Goal: Task Accomplishment & Management: Use online tool/utility

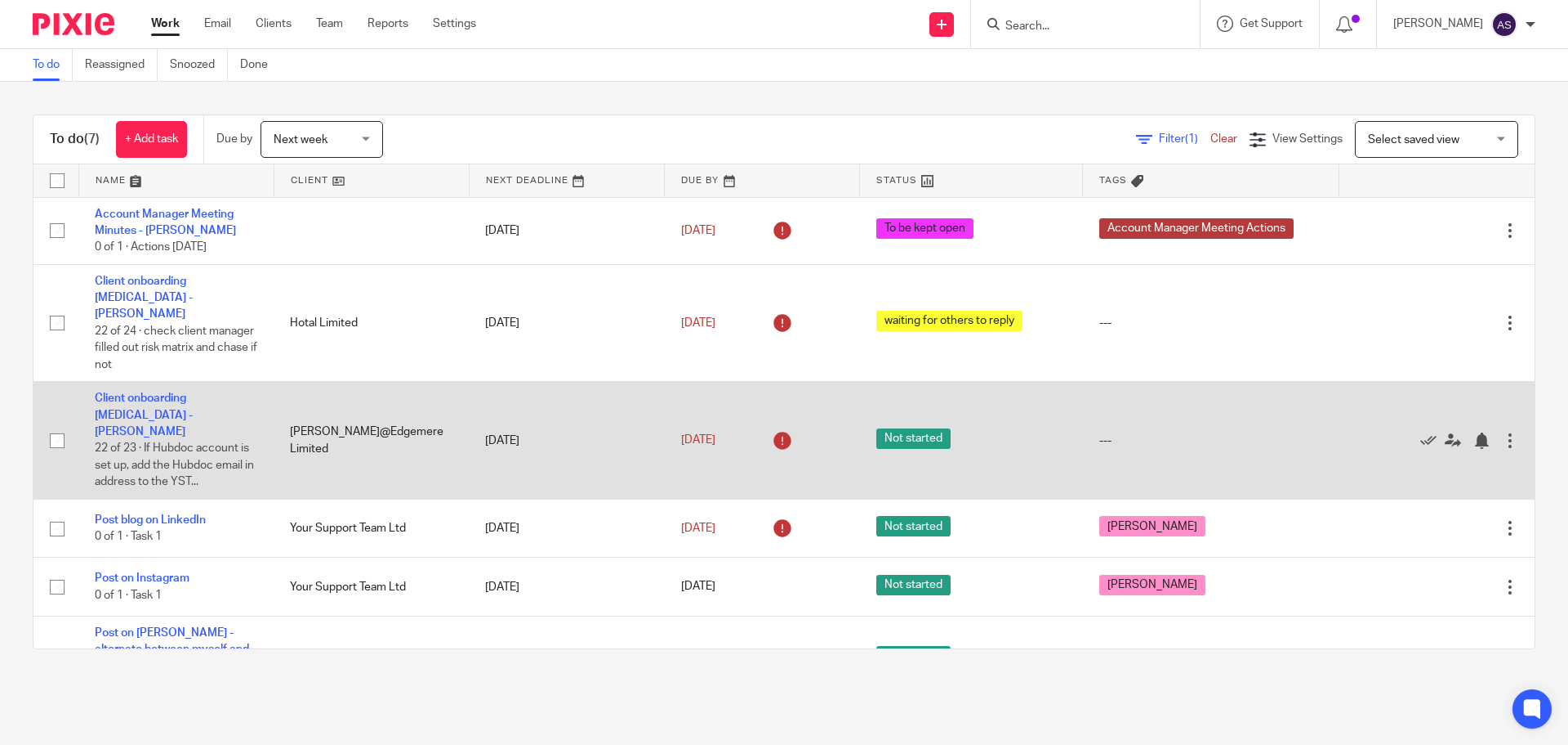
scroll to position [102, 0]
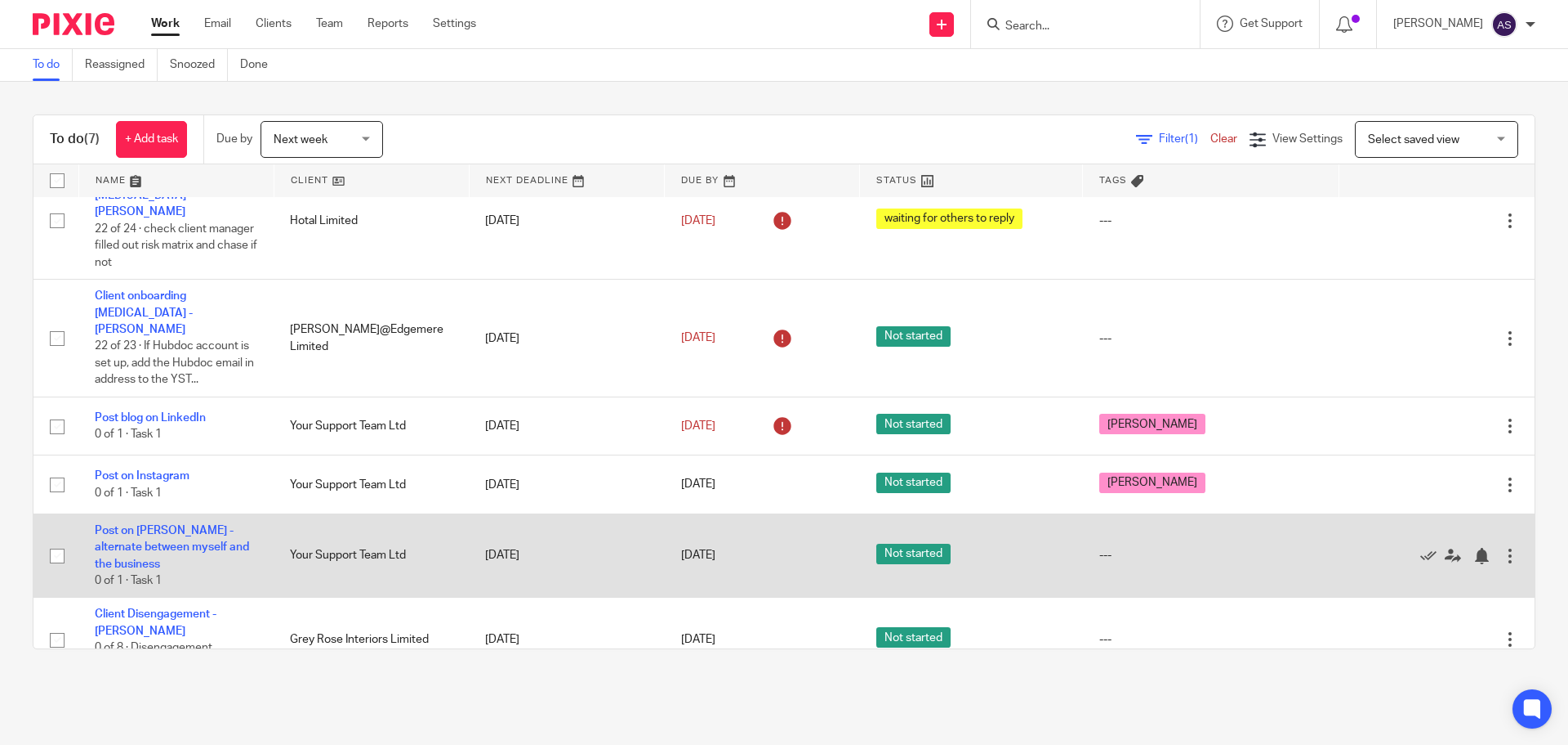
click at [1382, 546] on div at bounding box center [1429, 554] width 146 height 17
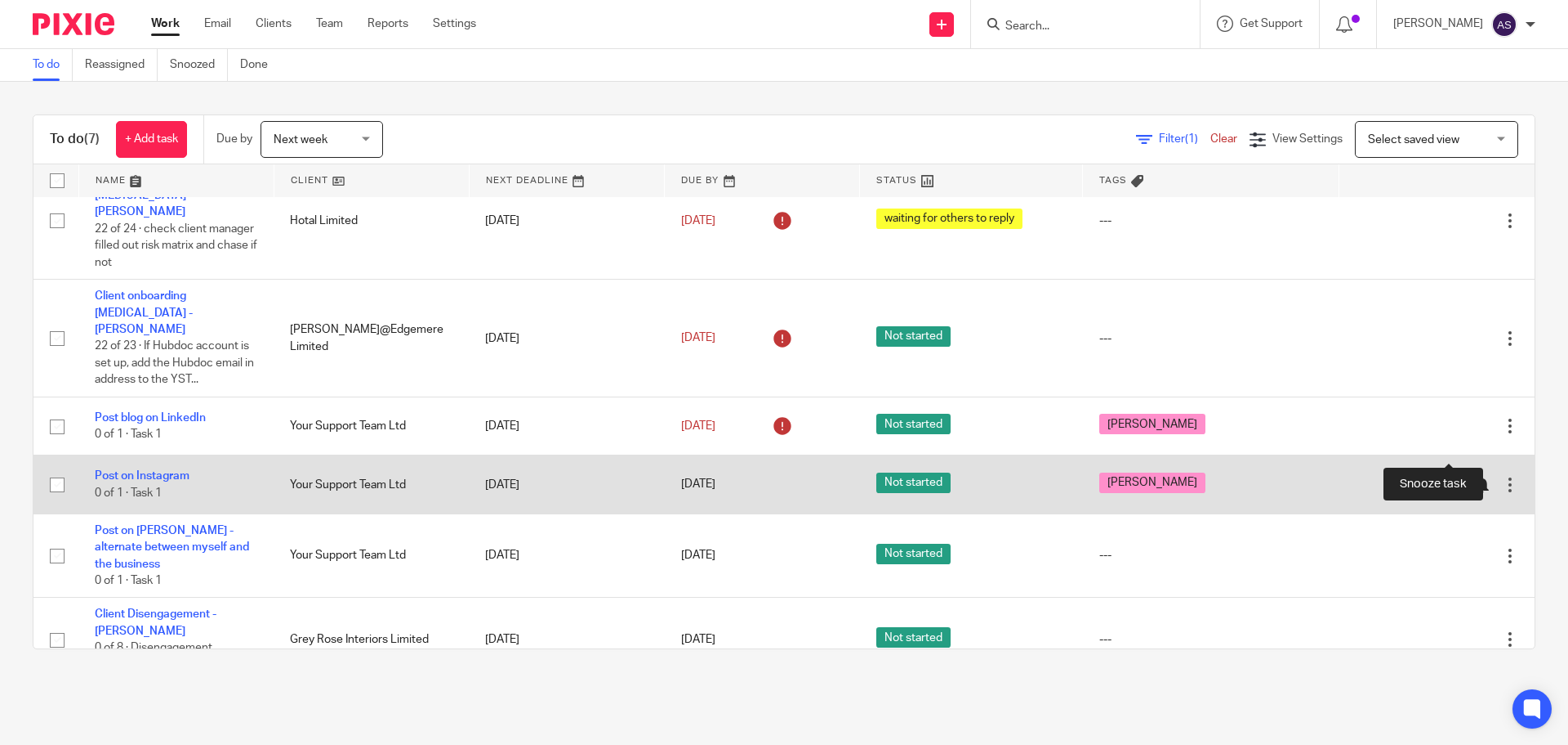
click at [1473, 476] on div at bounding box center [1481, 484] width 17 height 17
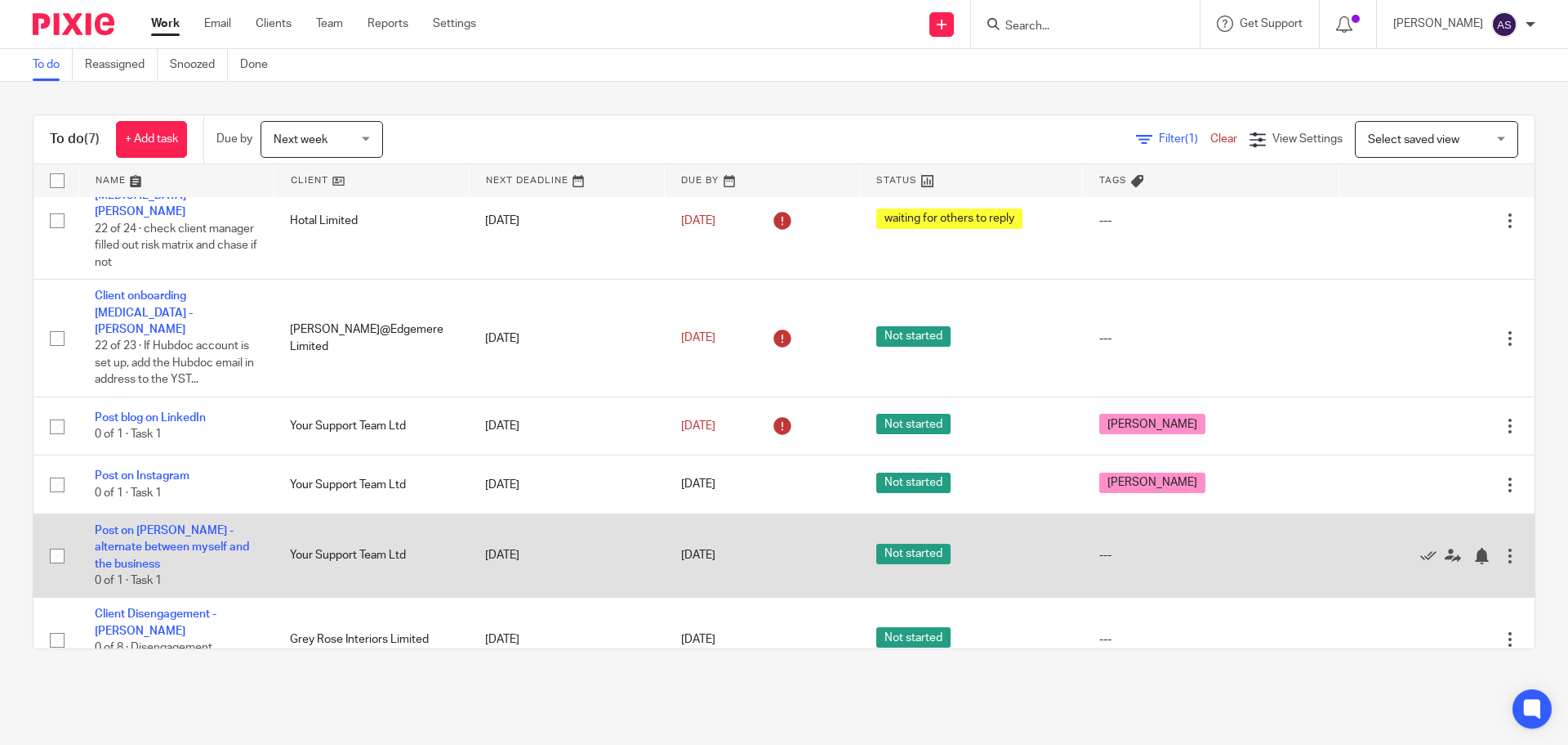
scroll to position [43, 0]
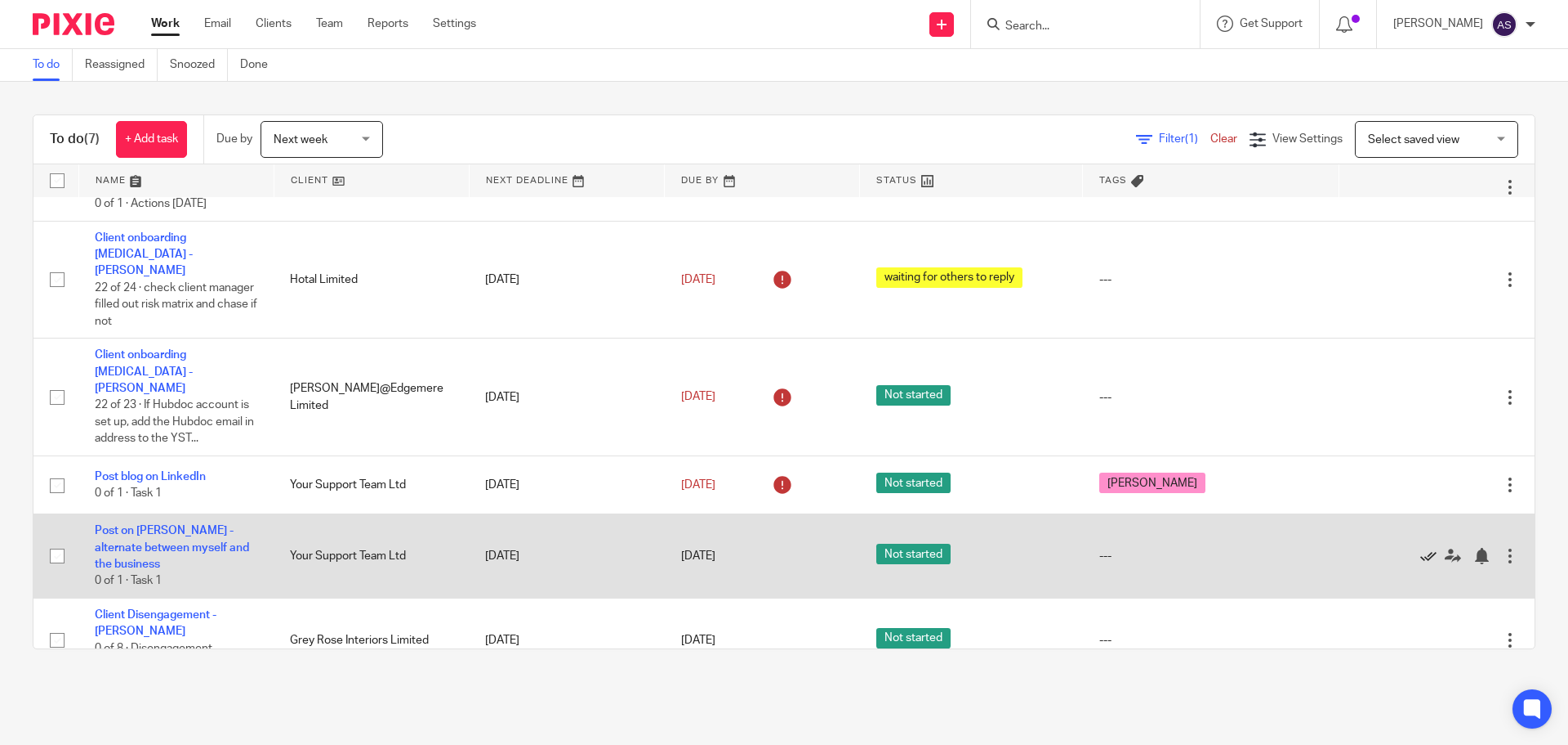
click at [1420, 547] on icon at bounding box center [1428, 555] width 17 height 17
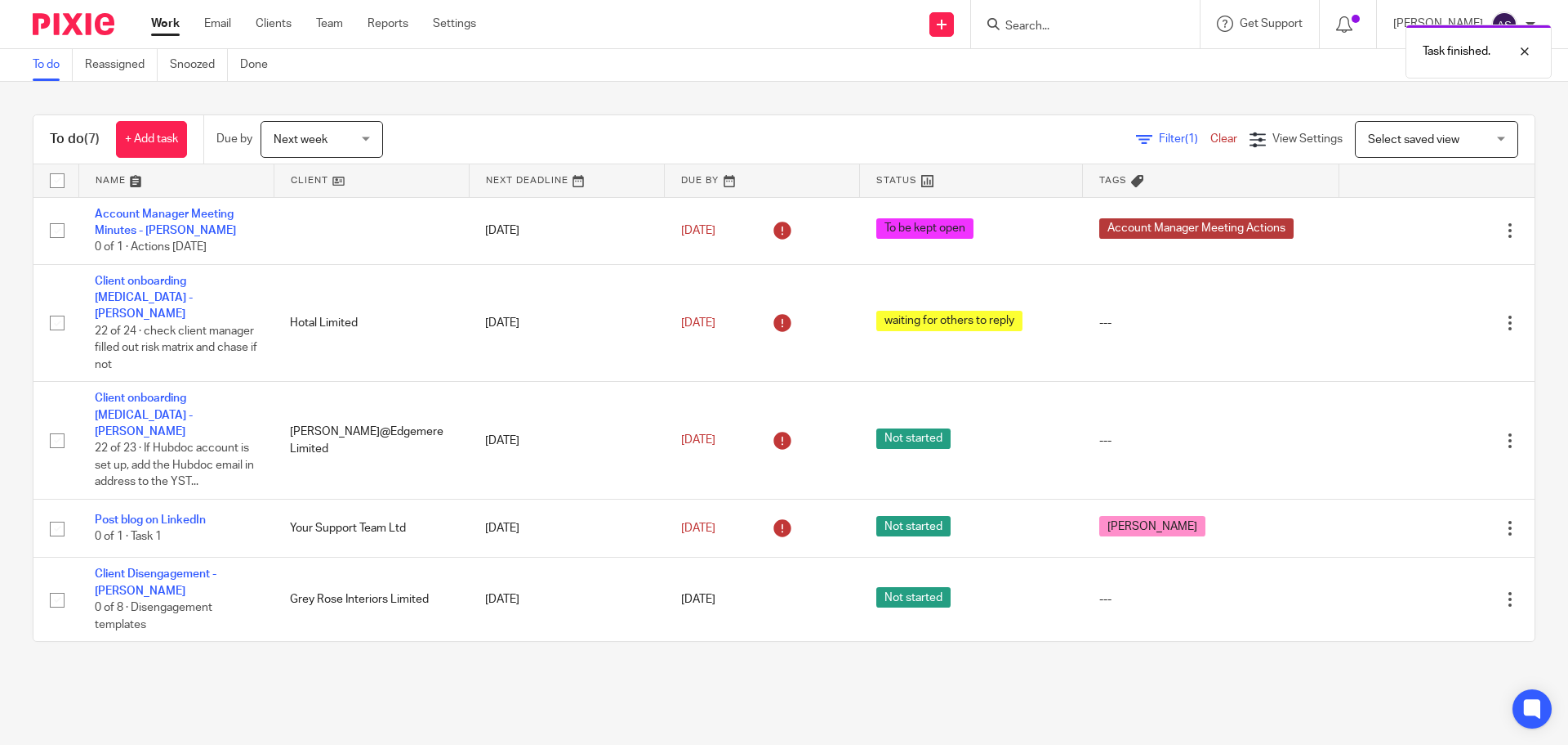
scroll to position [0, 0]
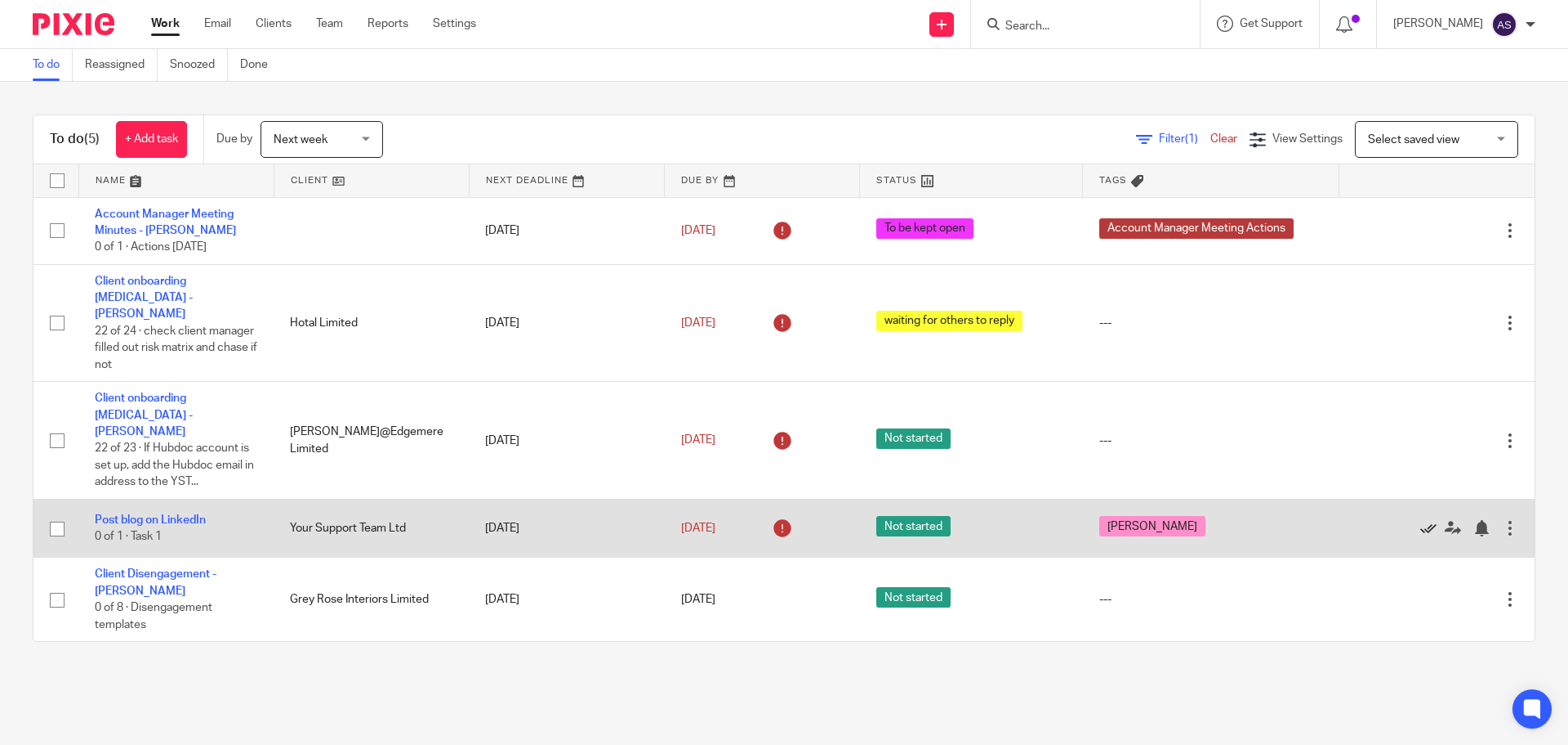
click at [1420, 520] on icon at bounding box center [1428, 528] width 17 height 17
